Goal: Navigation & Orientation: Find specific page/section

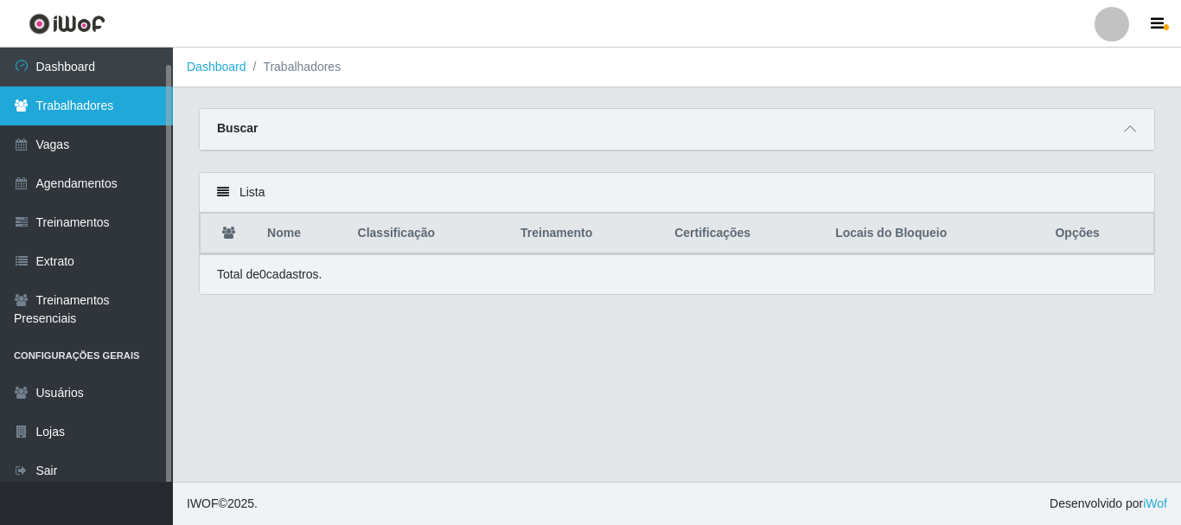
drag, startPoint x: 0, startPoint y: 0, endPoint x: 35, endPoint y: 99, distance: 104.5
click at [35, 99] on link "Trabalhadores" at bounding box center [86, 105] width 173 height 39
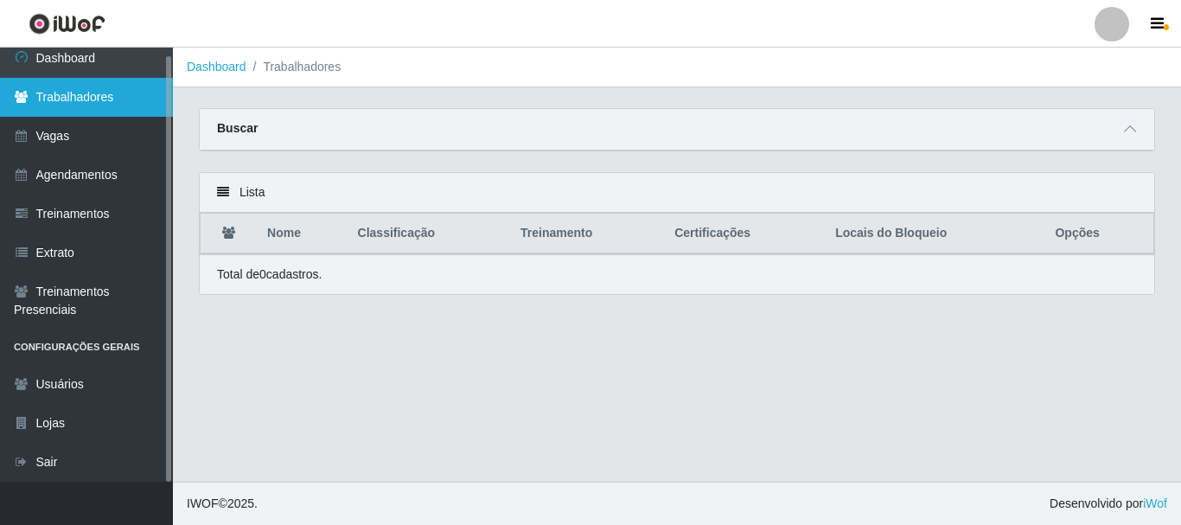
click at [35, 99] on link "Trabalhadores" at bounding box center [86, 97] width 173 height 39
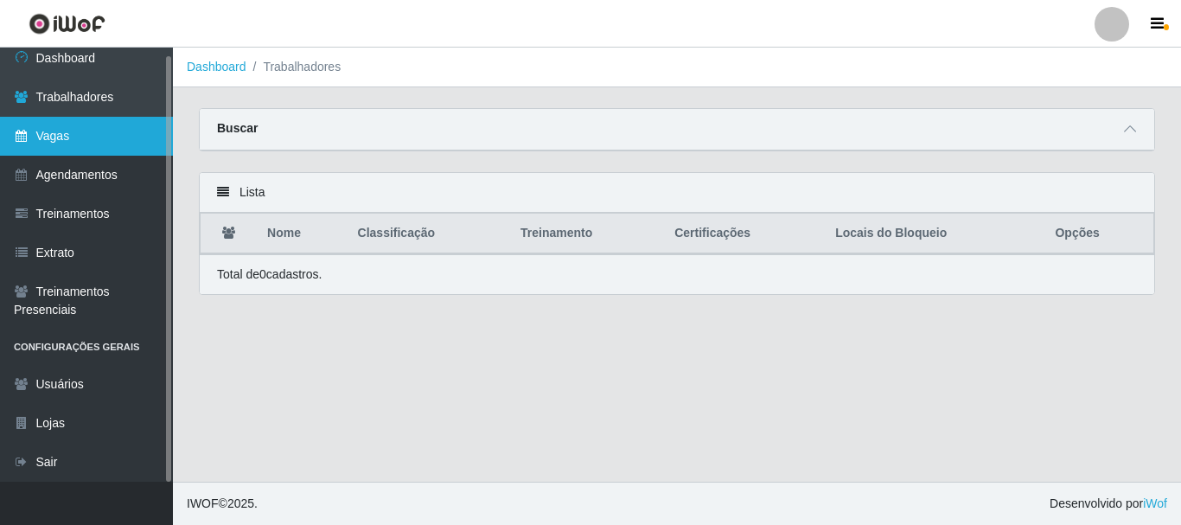
click at [41, 127] on link "Vagas" at bounding box center [86, 136] width 173 height 39
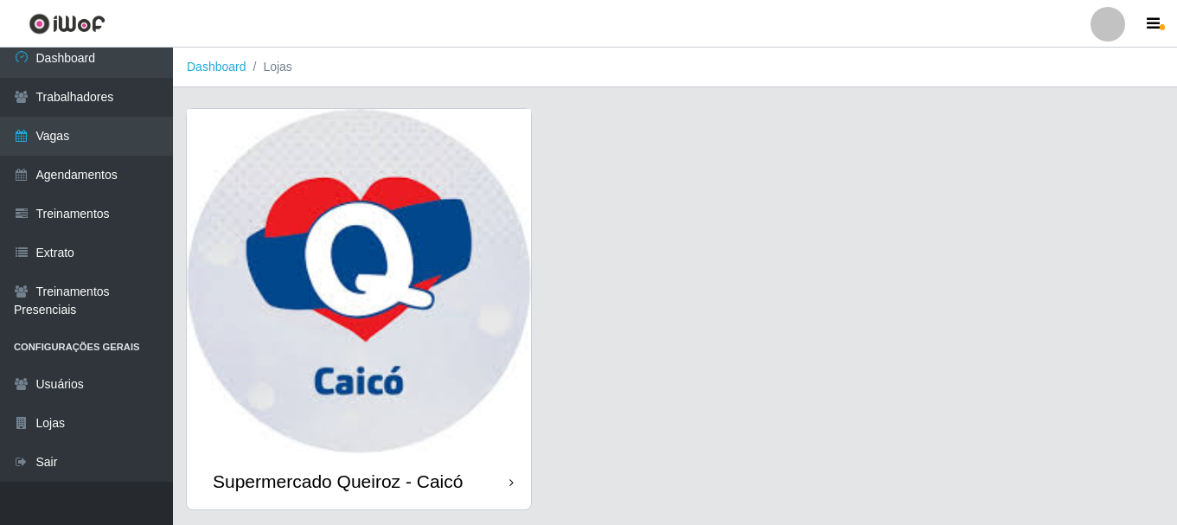
click at [422, 271] on img at bounding box center [359, 281] width 344 height 344
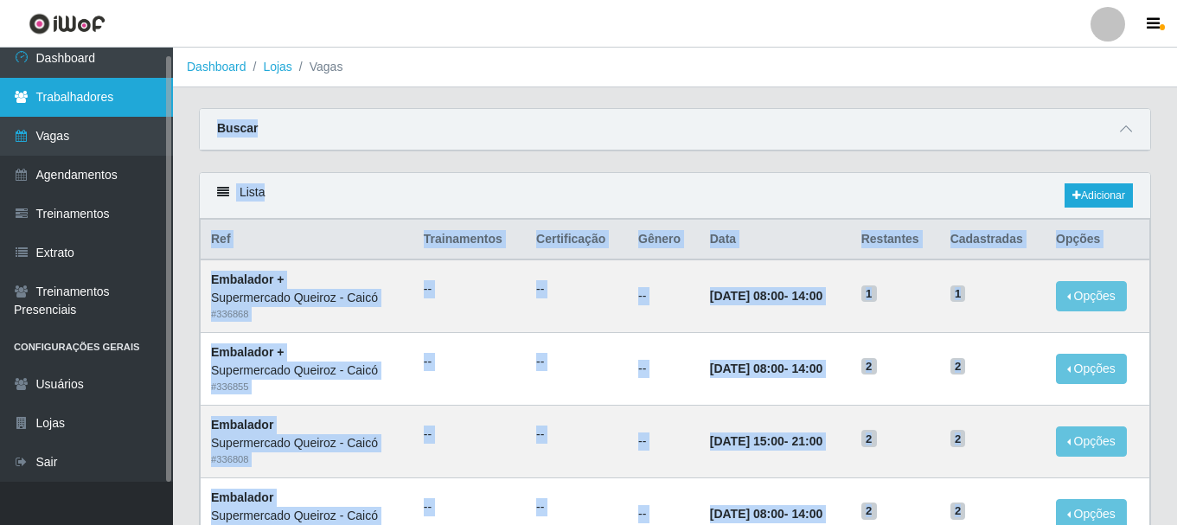
click at [105, 89] on link "Trabalhadores" at bounding box center [86, 97] width 173 height 39
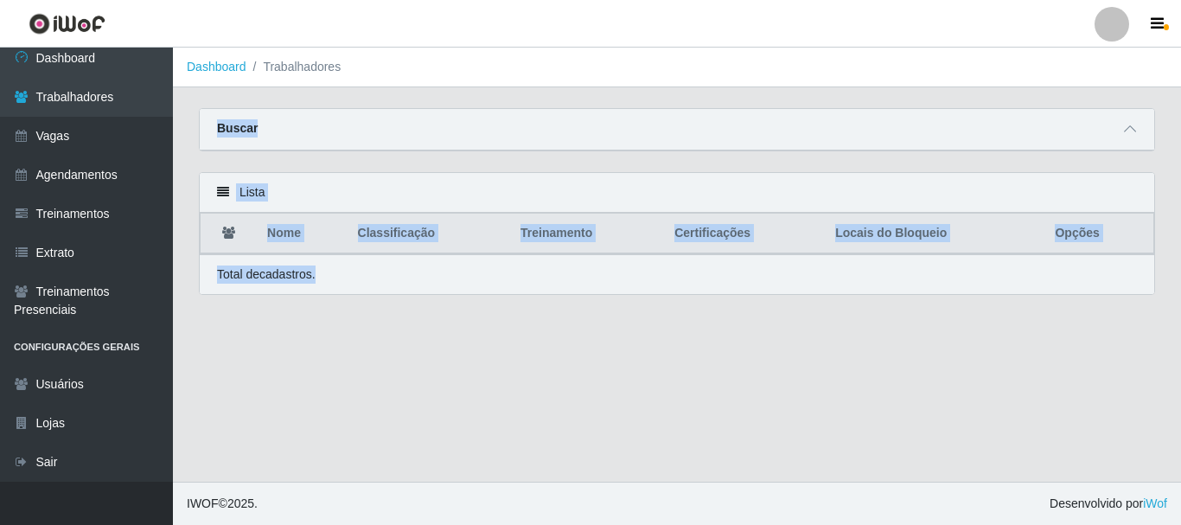
click at [545, 348] on main "Dashboard Trabalhadores Carregando... Buscar Nome Confirmar Lista Nome Classifi…" at bounding box center [677, 265] width 1008 height 434
click at [546, 349] on main "Dashboard Trabalhadores Carregando... Buscar Nome Confirmar Lista Nome Classifi…" at bounding box center [677, 265] width 1008 height 434
